Goal: Task Accomplishment & Management: Manage account settings

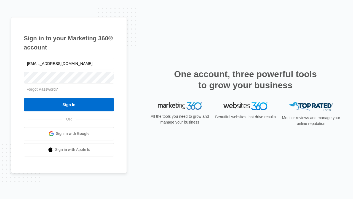
type input "[EMAIL_ADDRESS][DOMAIN_NAME]"
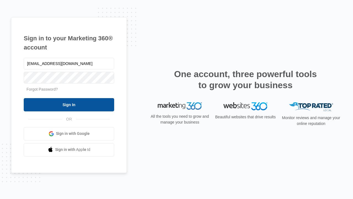
click at [69, 104] on input "Sign In" at bounding box center [69, 104] width 91 height 13
